Goal: Transaction & Acquisition: Purchase product/service

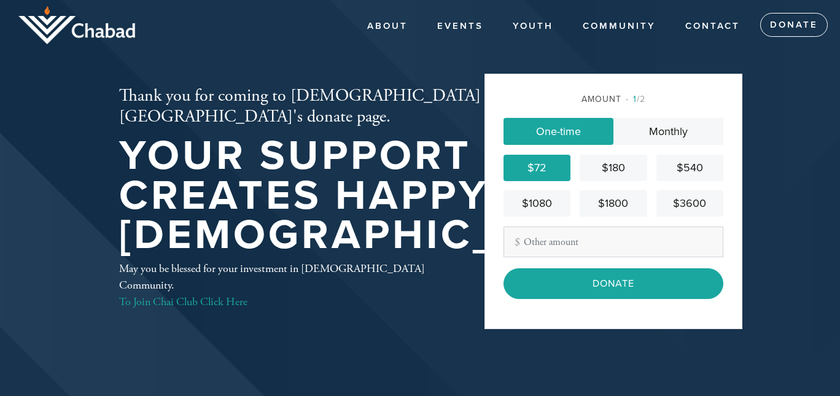
scroll to position [29, 0]
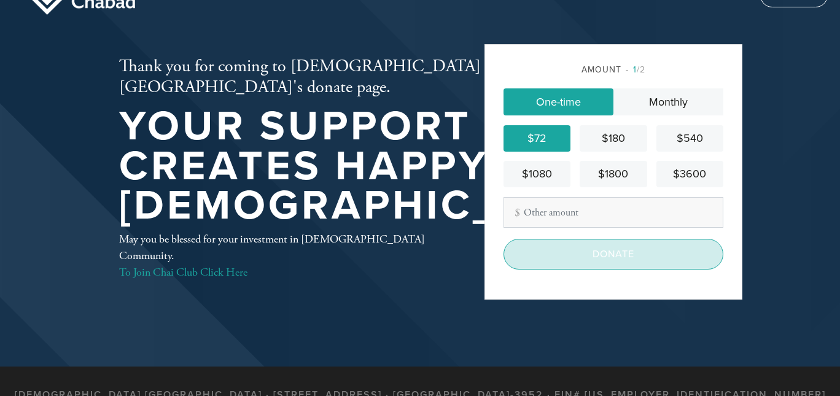
click at [544, 260] on input "Donate" at bounding box center [614, 254] width 220 height 31
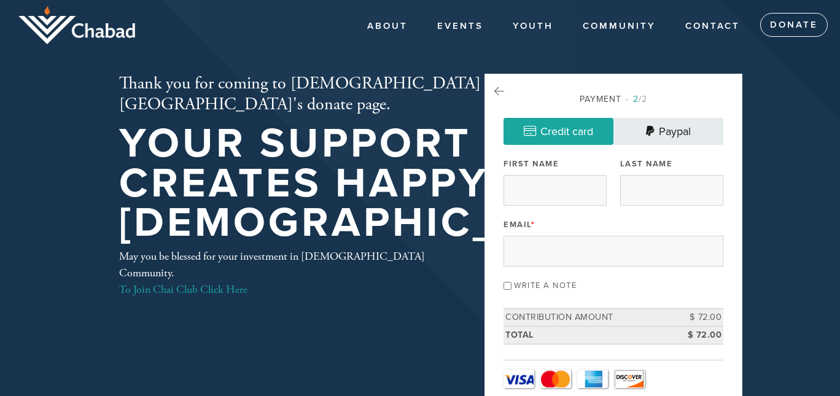
click at [684, 128] on link "Paypal" at bounding box center [669, 131] width 110 height 27
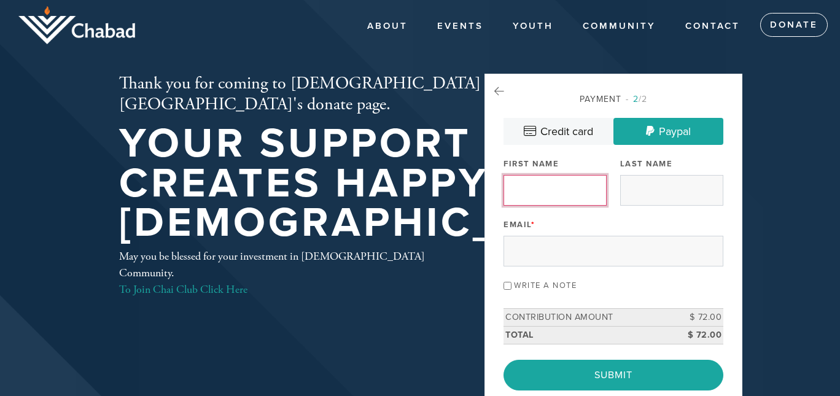
click at [551, 195] on input "First Name" at bounding box center [555, 190] width 103 height 31
type input "[PERSON_NAME]"
click at [618, 196] on div "Payment 2 /2 Credit card [GEOGRAPHIC_DATA] Payment Processor Pay Later Credit C…" at bounding box center [614, 242] width 220 height 298
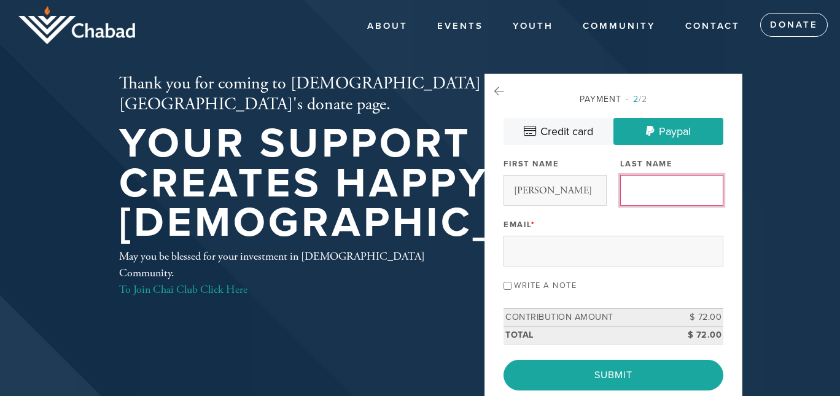
click at [629, 196] on input "Last Name" at bounding box center [671, 190] width 103 height 31
type input "hestrin"
type input "[PERSON_NAME][EMAIL_ADDRESS][PERSON_NAME][DOMAIN_NAME]"
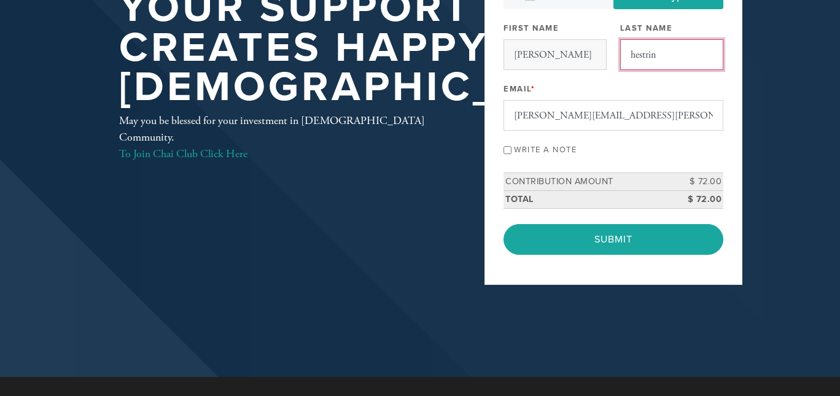
scroll to position [197, 0]
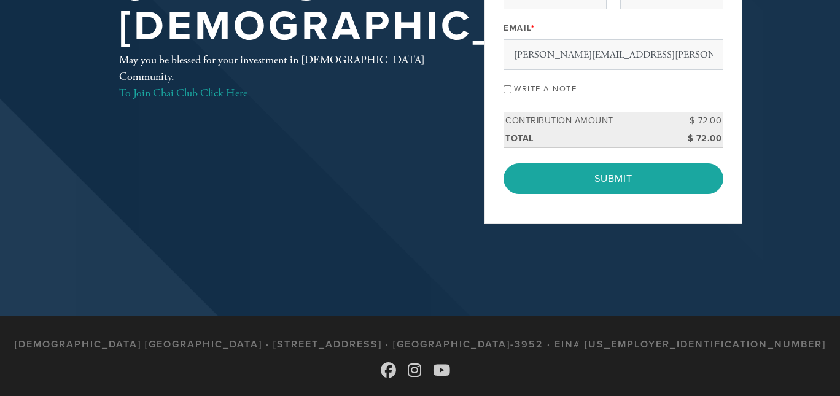
click at [508, 90] on input "Write a note" at bounding box center [508, 89] width 8 height 8
checkbox input "true"
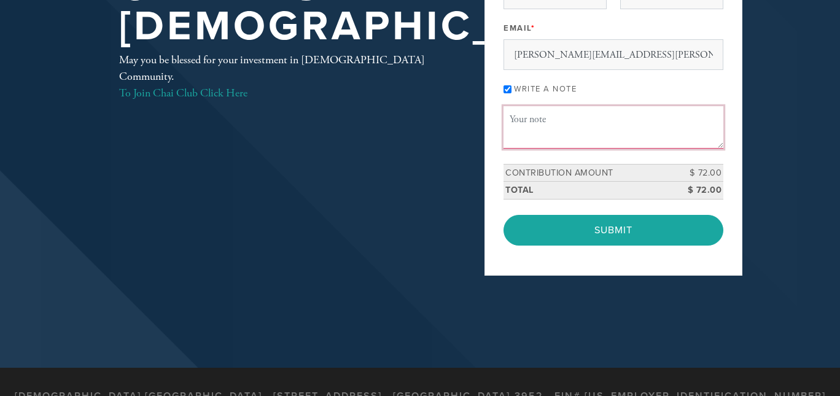
click at [531, 125] on textarea "Message or dedication" at bounding box center [614, 127] width 220 height 42
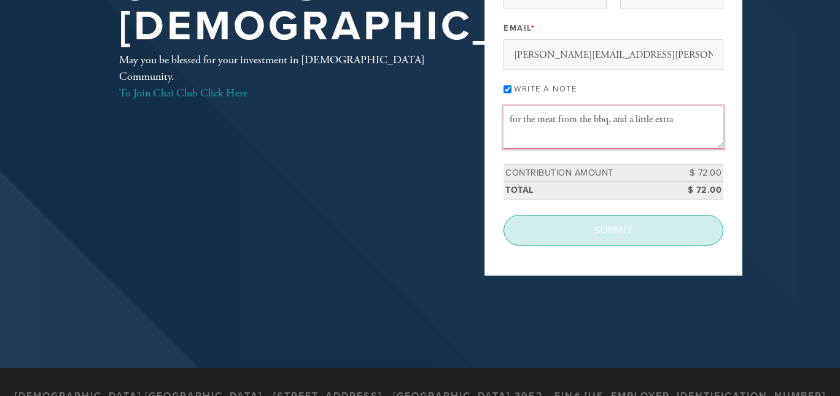
type textarea "for the meat from the bbq, and a little extra"
click at [602, 224] on input "Submit" at bounding box center [614, 230] width 220 height 31
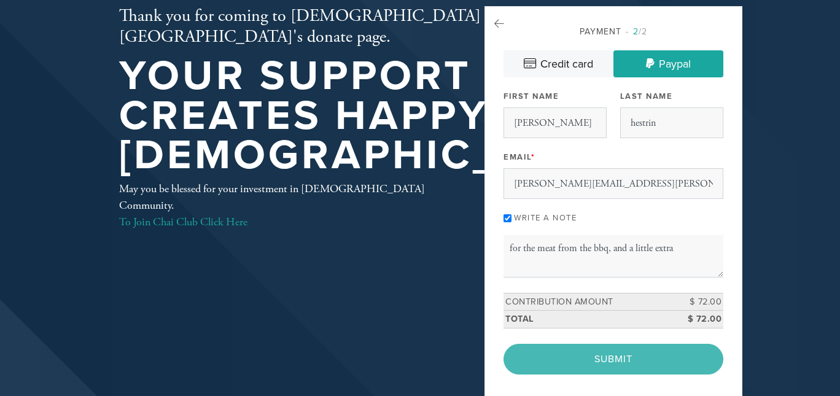
scroll to position [0, 0]
